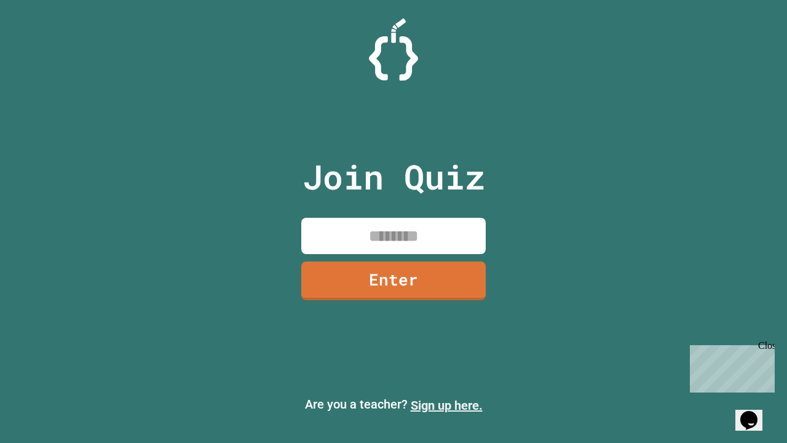
click at [446, 405] on link "Sign up here." at bounding box center [447, 405] width 72 height 15
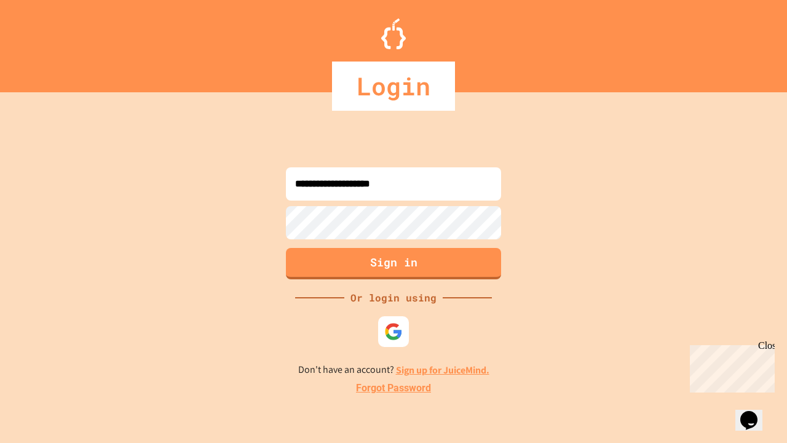
type input "**********"
